Goal: Navigation & Orientation: Find specific page/section

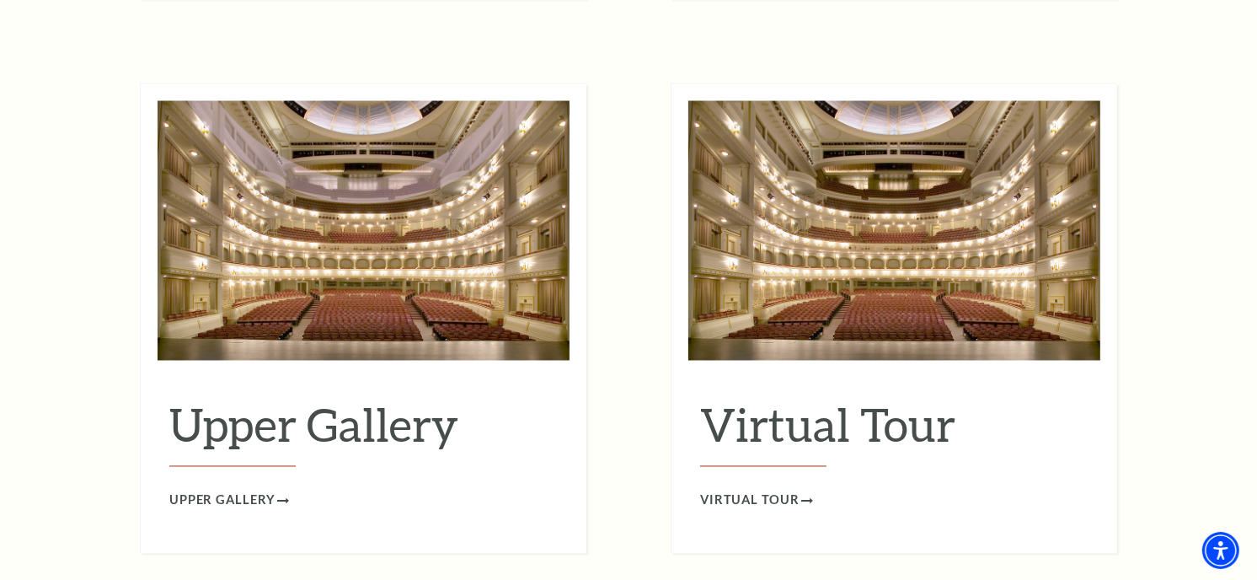
scroll to position [2764, 0]
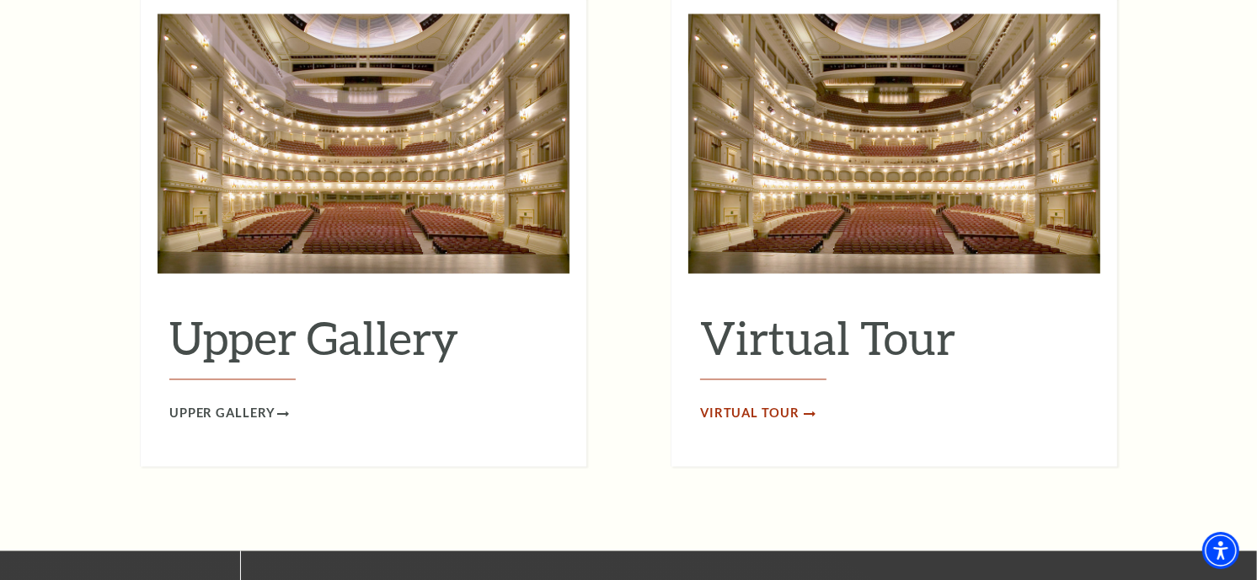
click at [794, 404] on span "Virtual Tour" at bounding box center [749, 414] width 99 height 21
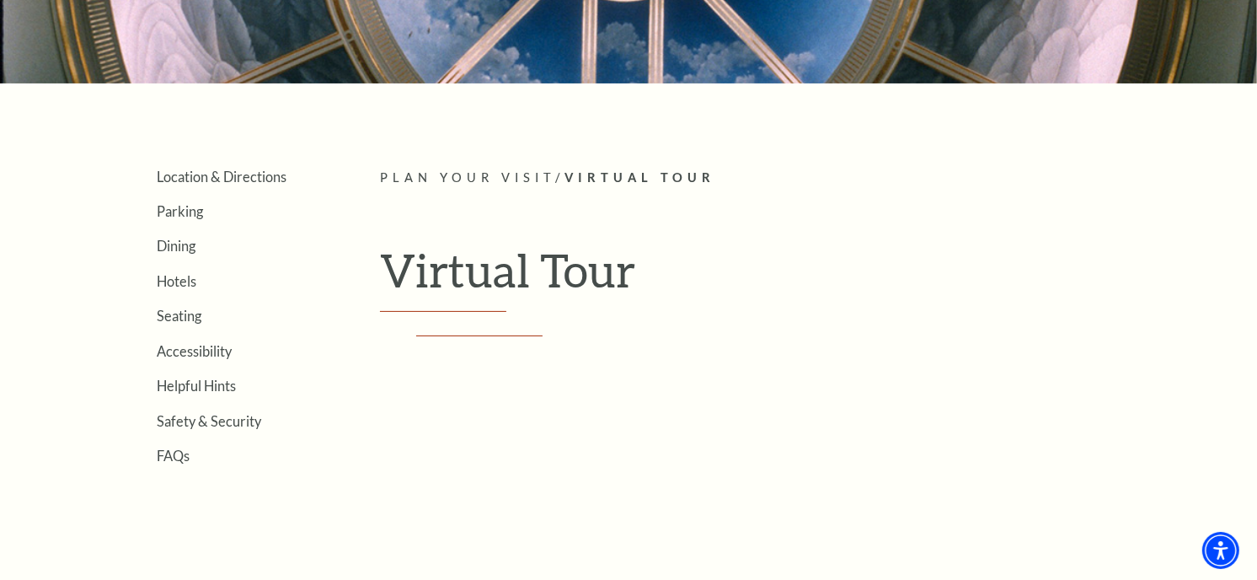
scroll to position [138, 0]
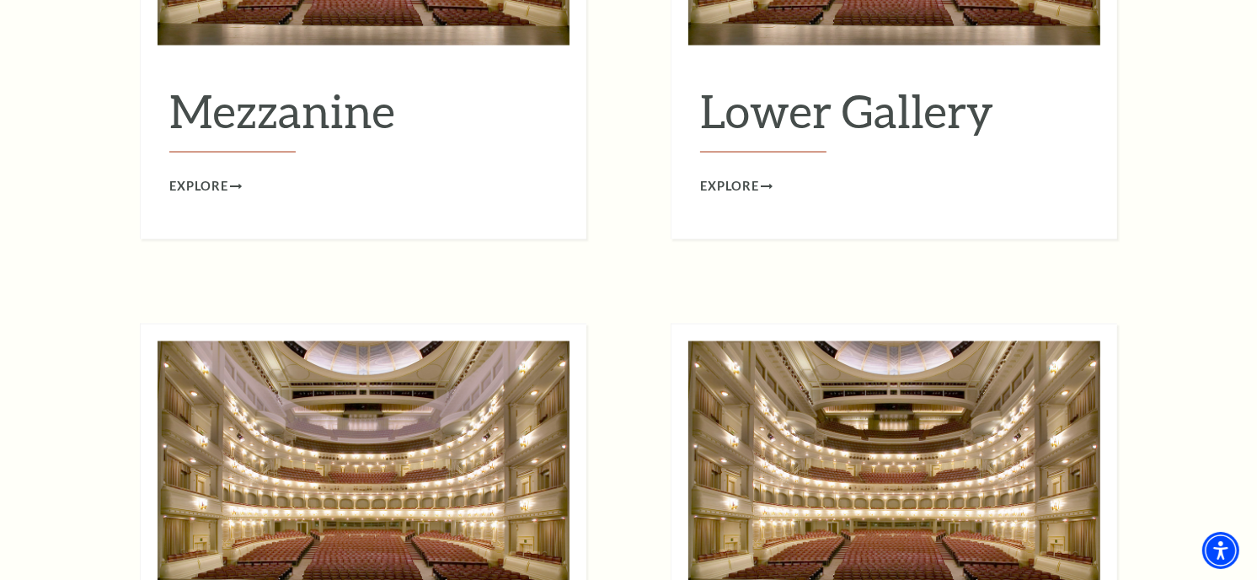
scroll to position [2296, 0]
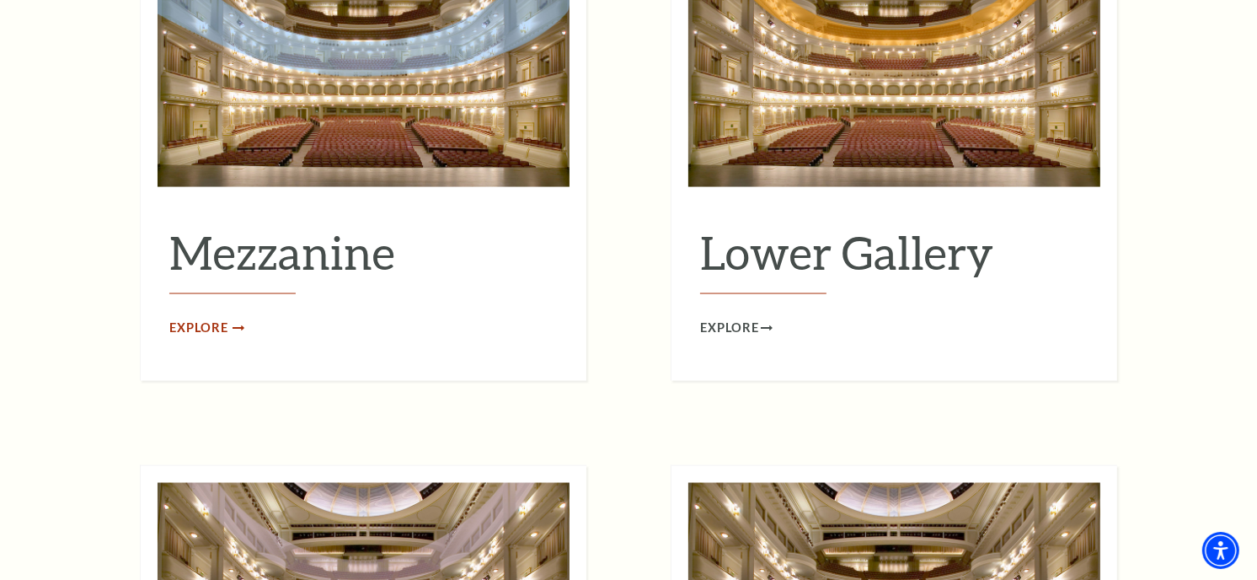
click at [202, 318] on span "Explore" at bounding box center [198, 328] width 59 height 21
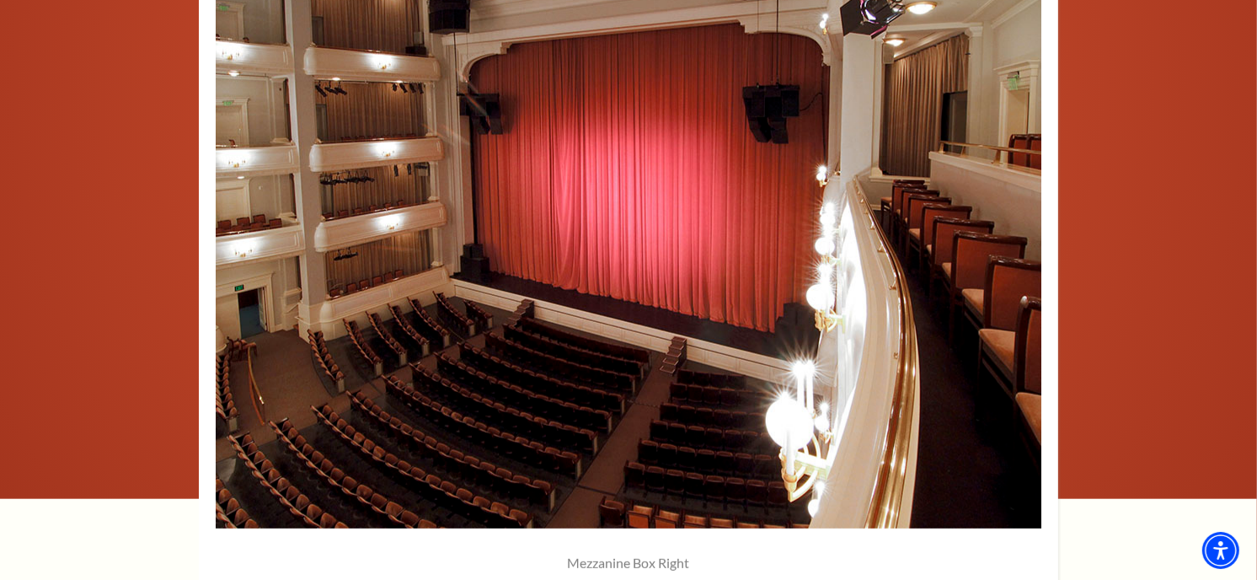
scroll to position [1310, 0]
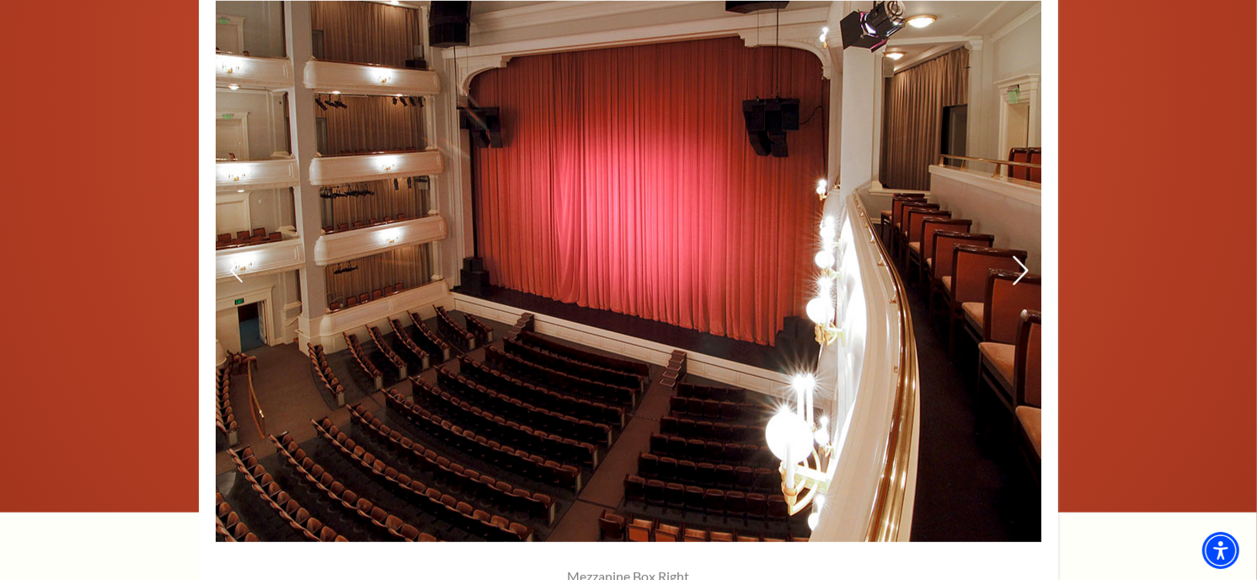
click at [1014, 275] on icon at bounding box center [1021, 270] width 18 height 29
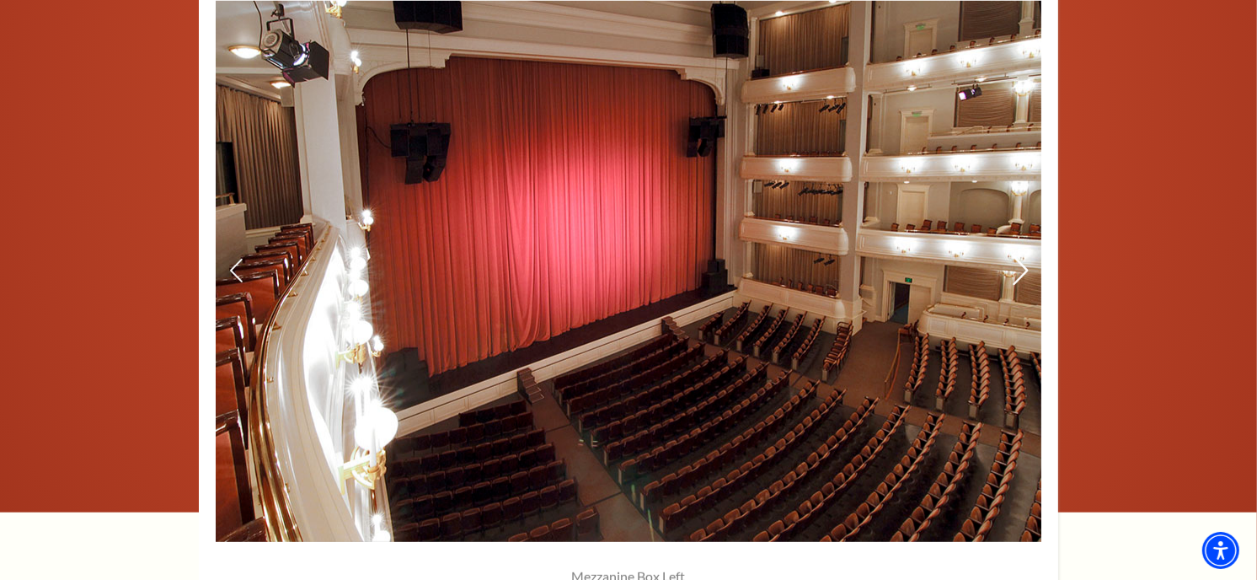
click at [1016, 267] on icon at bounding box center [1021, 270] width 18 height 29
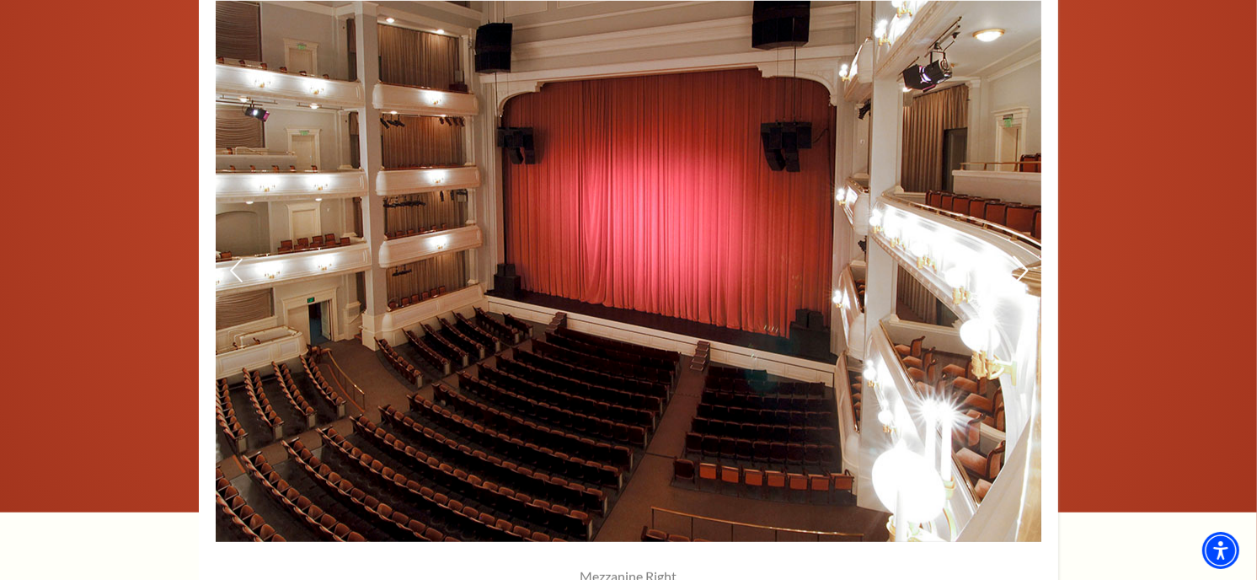
click at [1016, 267] on icon at bounding box center [1021, 270] width 18 height 29
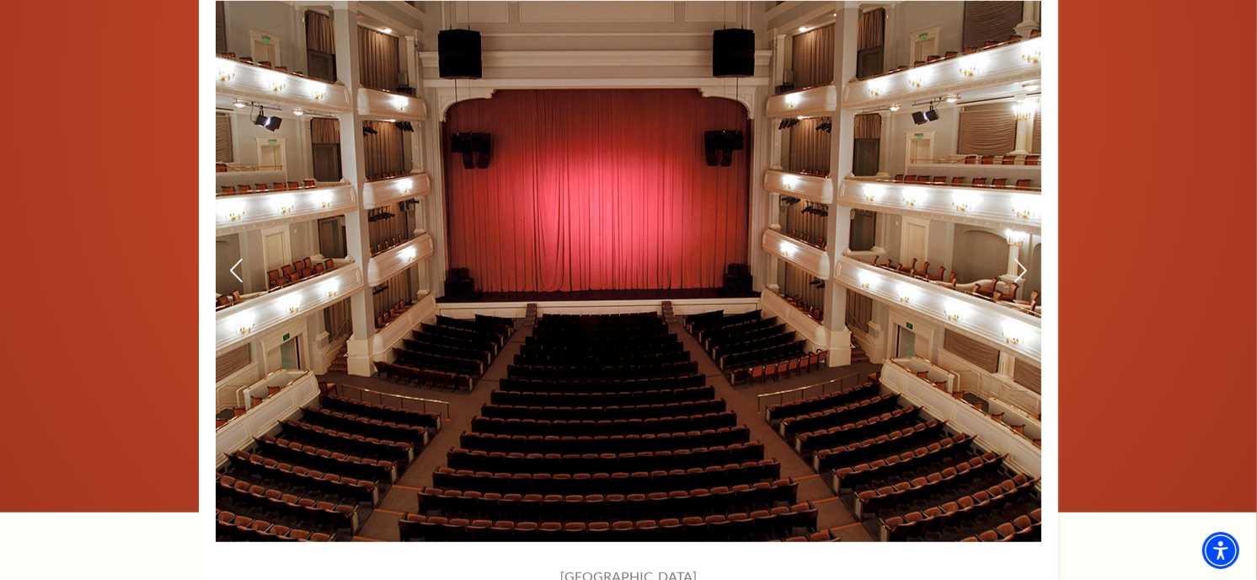
drag, startPoint x: 647, startPoint y: 325, endPoint x: 642, endPoint y: 318, distance: 9.1
click at [642, 318] on img at bounding box center [629, 271] width 826 height 541
click at [1017, 268] on icon at bounding box center [1021, 270] width 18 height 29
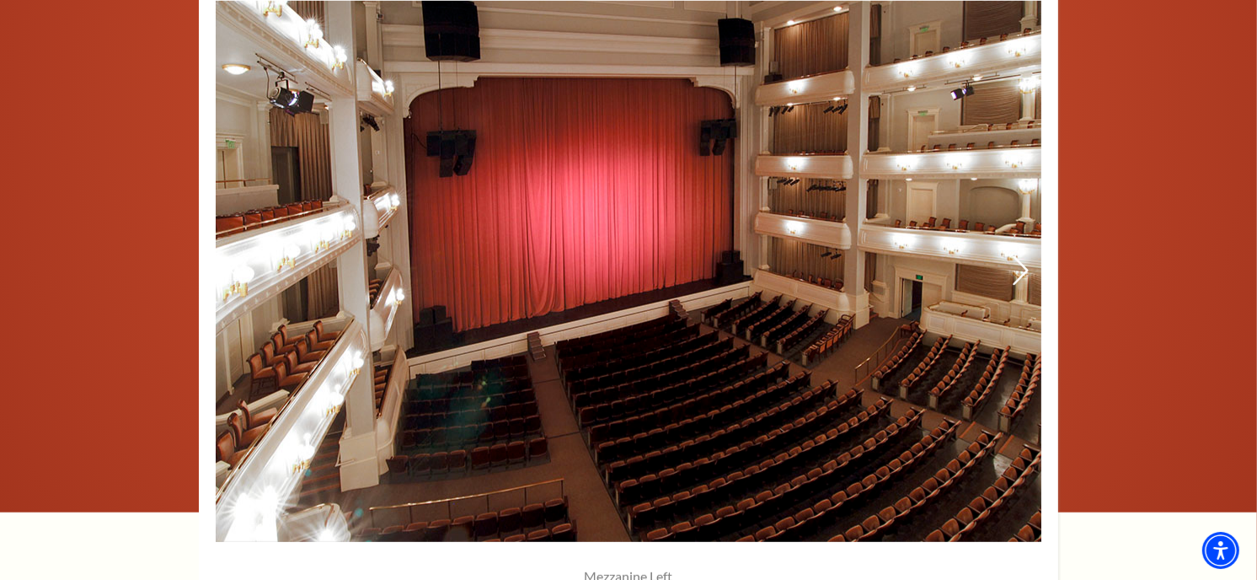
click at [1017, 268] on icon at bounding box center [1021, 270] width 18 height 29
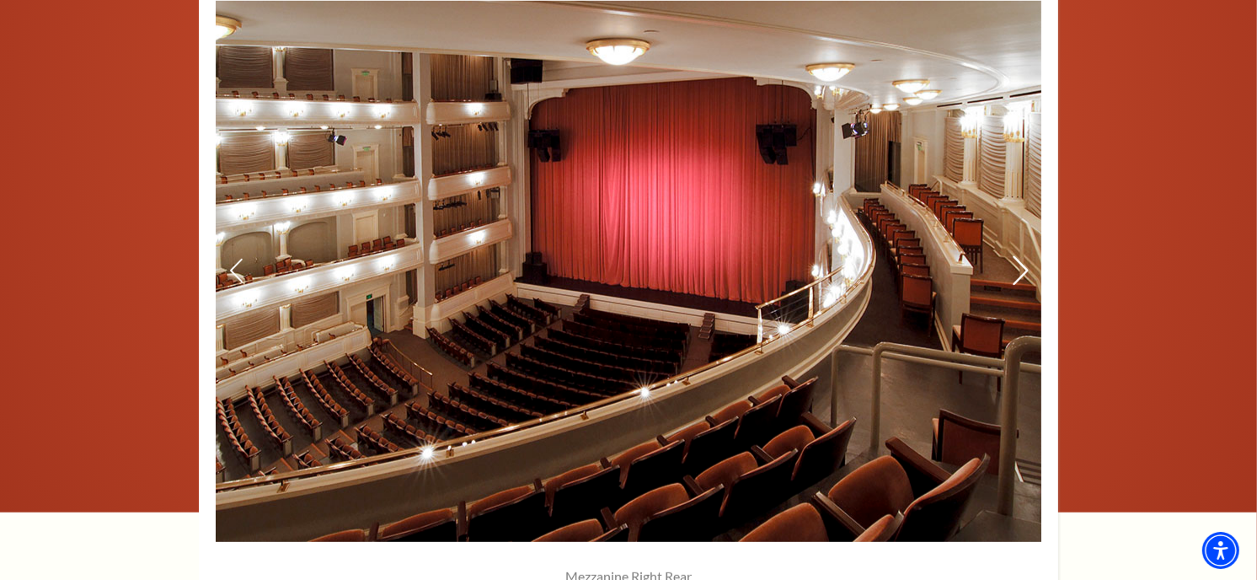
click at [1017, 268] on icon at bounding box center [1021, 270] width 18 height 29
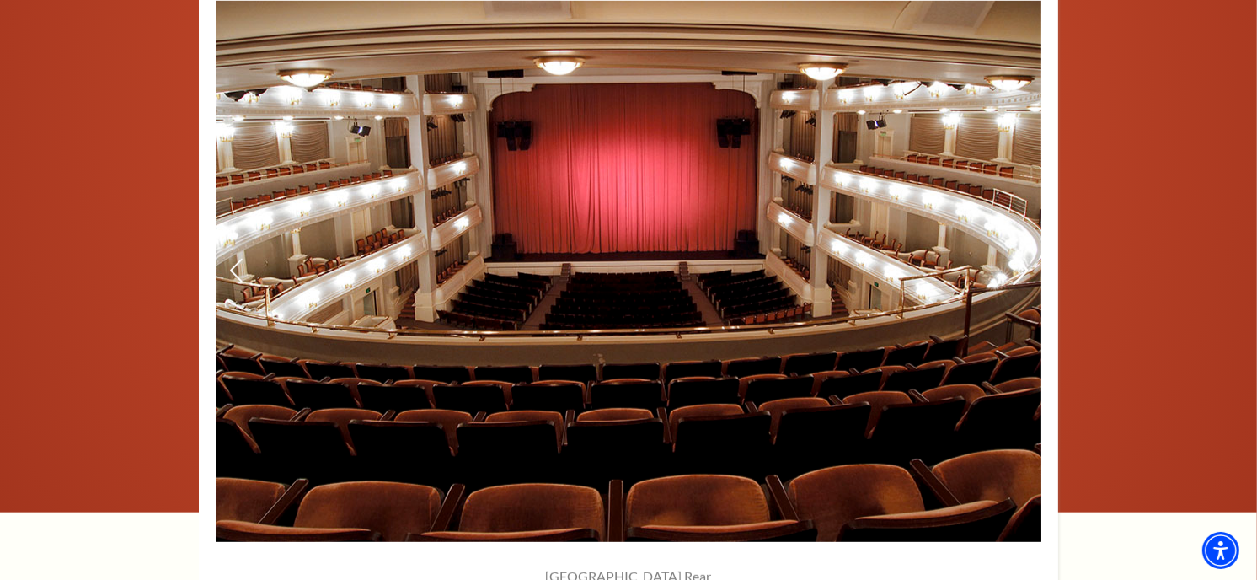
click at [1017, 268] on icon at bounding box center [1021, 270] width 18 height 29
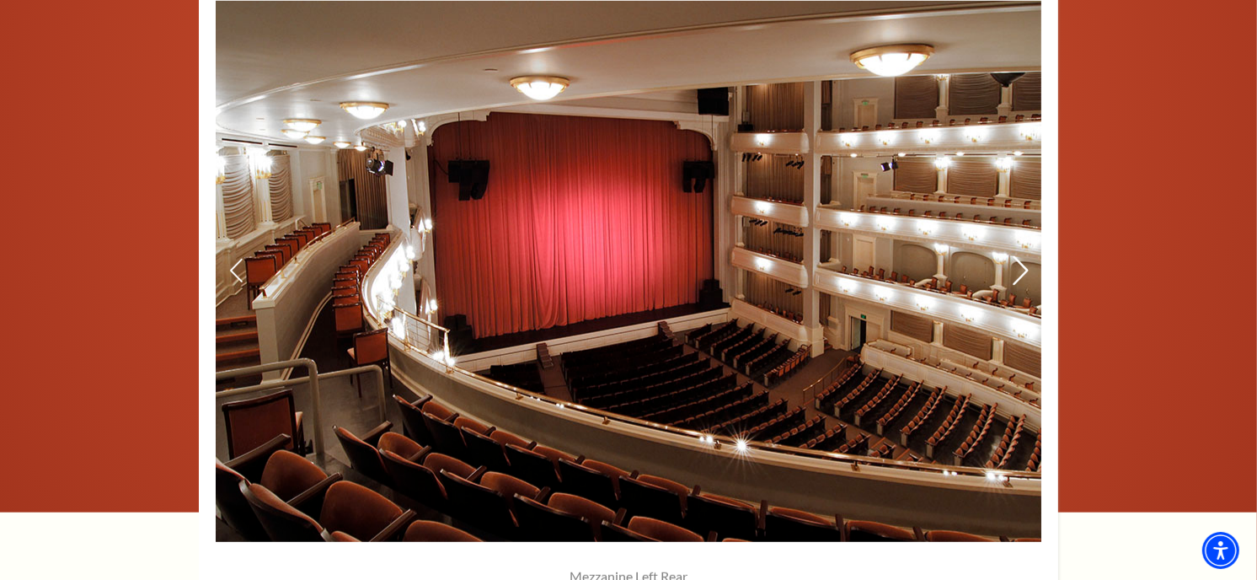
click at [1017, 268] on icon at bounding box center [1021, 270] width 18 height 29
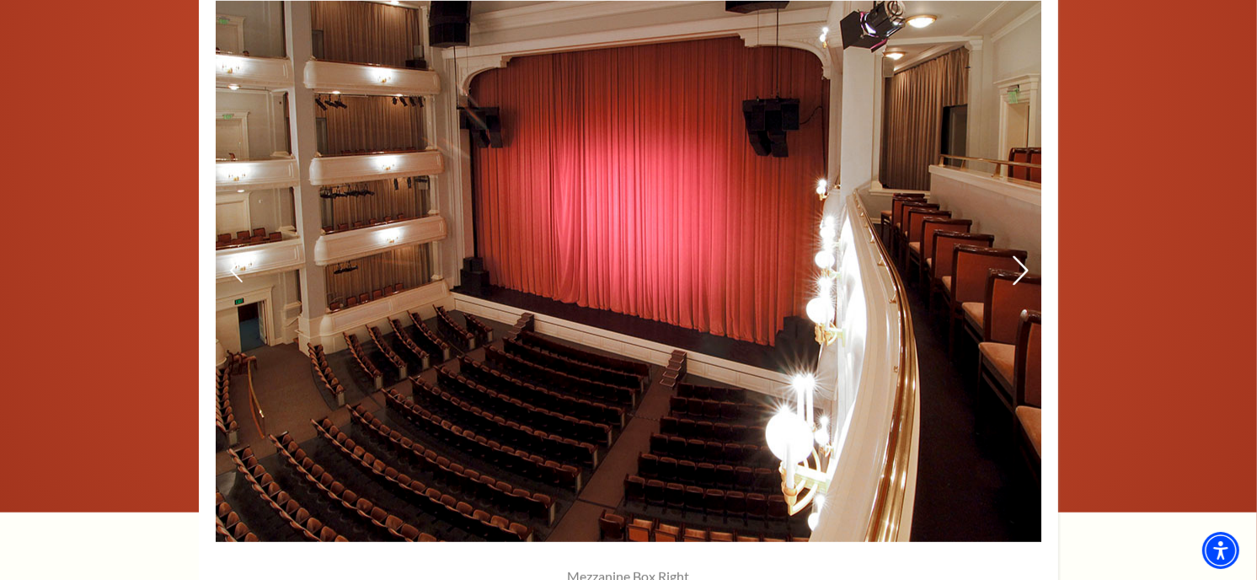
click at [1017, 268] on icon at bounding box center [1021, 270] width 18 height 29
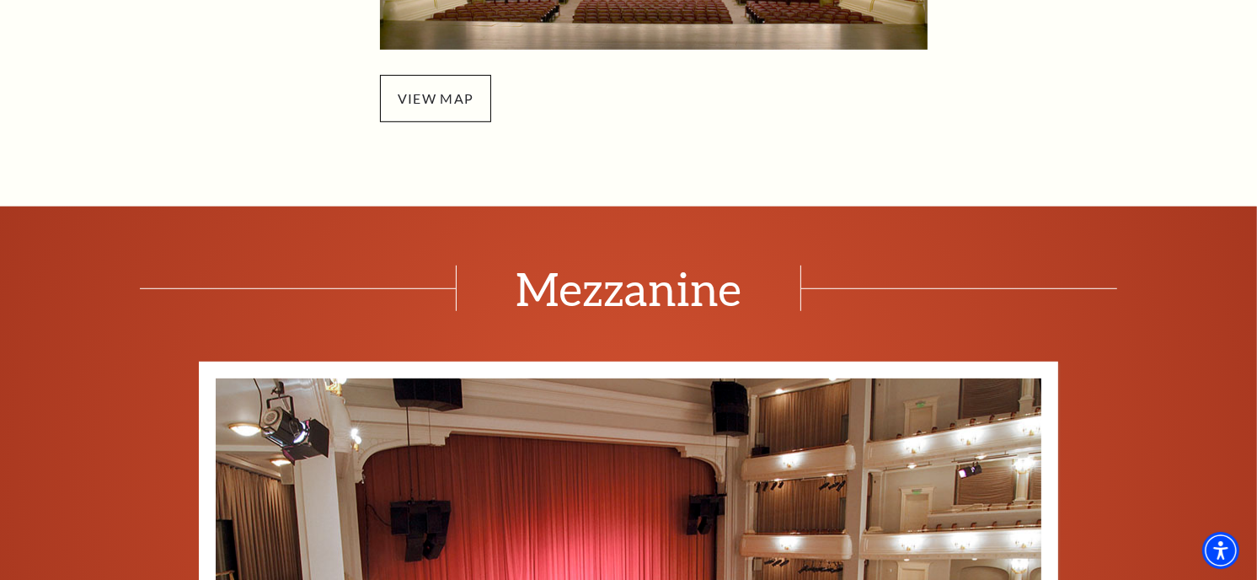
scroll to position [655, 0]
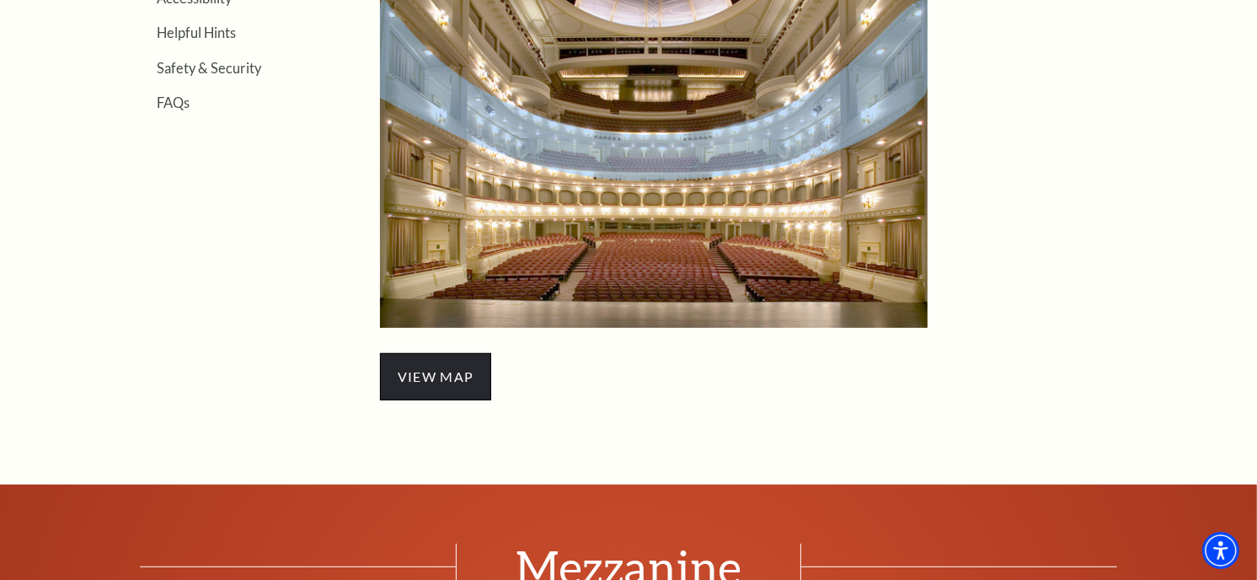
click at [418, 374] on span "view map" at bounding box center [435, 376] width 111 height 47
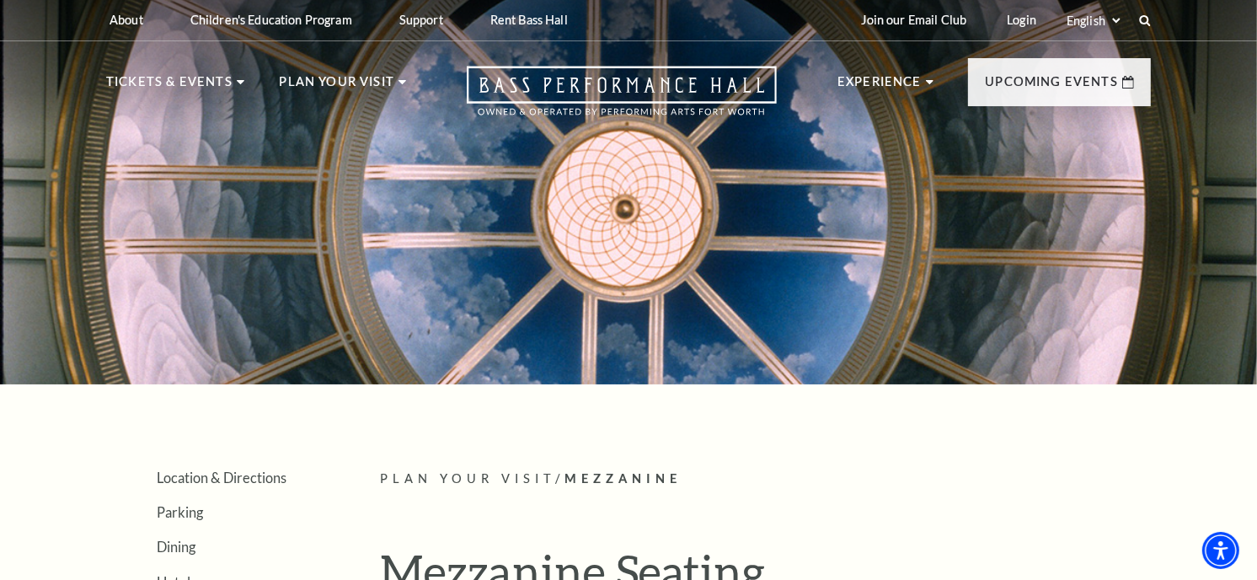
scroll to position [0, 0]
